Goal: Information Seeking & Learning: Learn about a topic

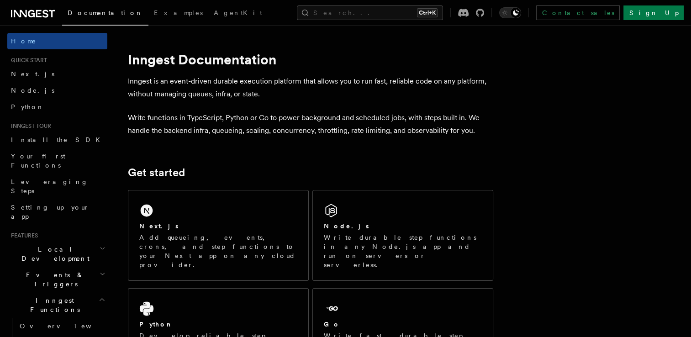
click at [150, 81] on p "Inngest is an event-driven durable execution platform that allows you to run fa…" at bounding box center [310, 88] width 365 height 26
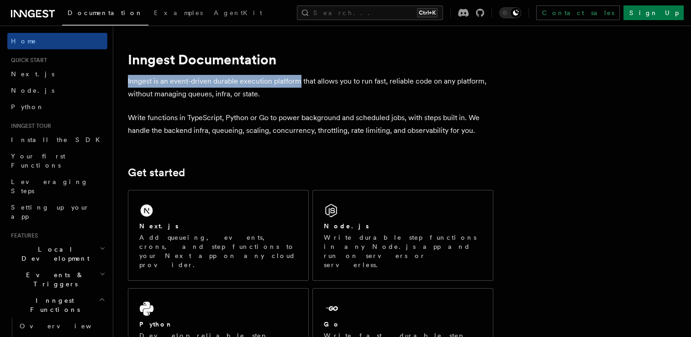
drag, startPoint x: 150, startPoint y: 81, endPoint x: 279, endPoint y: 85, distance: 129.7
click at [279, 85] on p "Inngest is an event-driven durable execution platform that allows you to run fa…" at bounding box center [310, 88] width 365 height 26
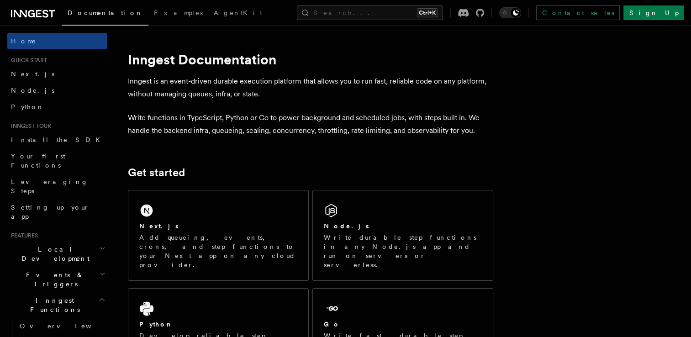
click at [318, 97] on p "Inngest is an event-driven durable execution platform that allows you to run fa…" at bounding box center [310, 88] width 365 height 26
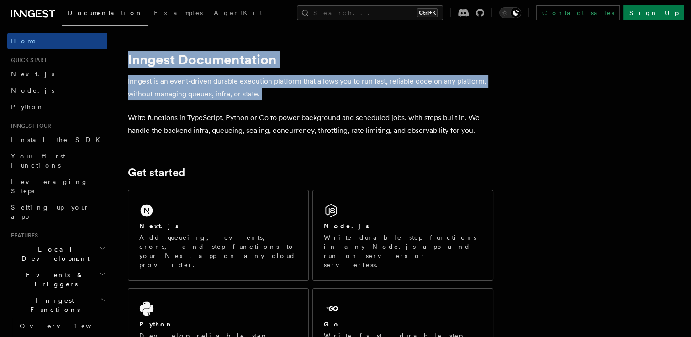
drag, startPoint x: 318, startPoint y: 97, endPoint x: 131, endPoint y: 54, distance: 191.2
drag, startPoint x: 131, startPoint y: 54, endPoint x: 255, endPoint y: 98, distance: 130.8
click at [255, 98] on p "Inngest is an event-driven durable execution platform that allows you to run fa…" at bounding box center [310, 88] width 365 height 26
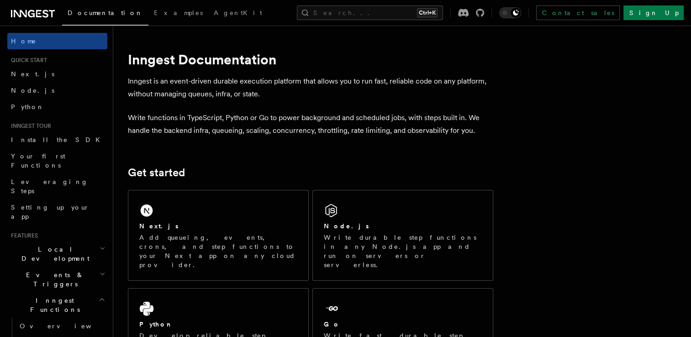
click at [263, 98] on p "Inngest is an event-driven durable execution platform that allows you to run fa…" at bounding box center [310, 88] width 365 height 26
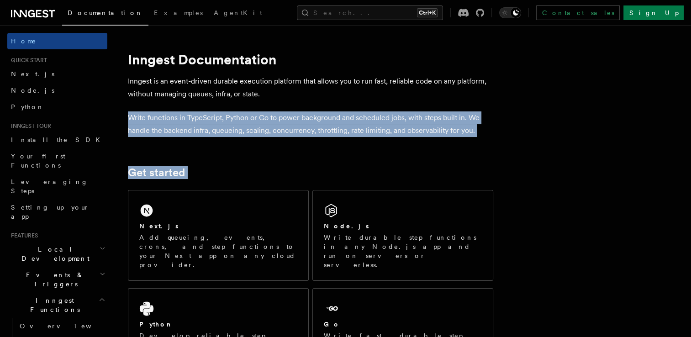
drag, startPoint x: 263, startPoint y: 98, endPoint x: 343, endPoint y: 156, distance: 99.0
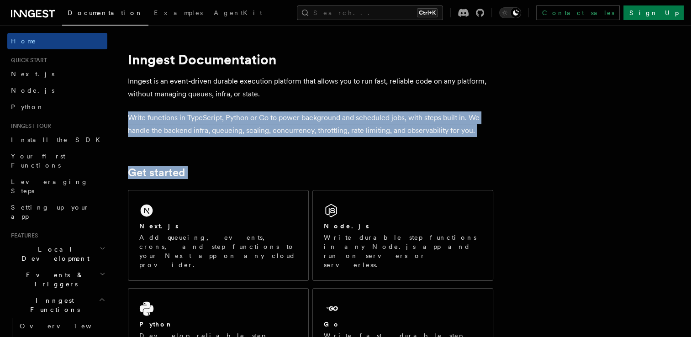
drag, startPoint x: 329, startPoint y: 137, endPoint x: 296, endPoint y: 119, distance: 37.4
click at [296, 119] on p "Write functions in TypeScript, Python or Go to power background and scheduled j…" at bounding box center [310, 124] width 365 height 26
